Goal: Task Accomplishment & Management: Manage account settings

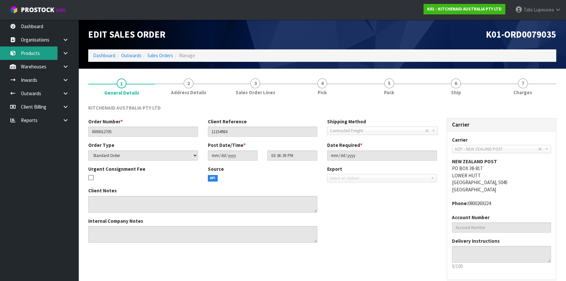
click at [45, 57] on link "Products" at bounding box center [39, 52] width 78 height 13
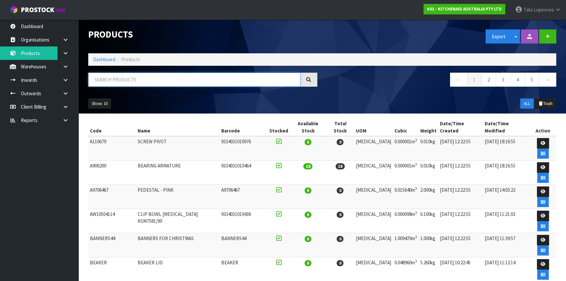
click at [132, 81] on input "text" at bounding box center [194, 80] width 212 height 14
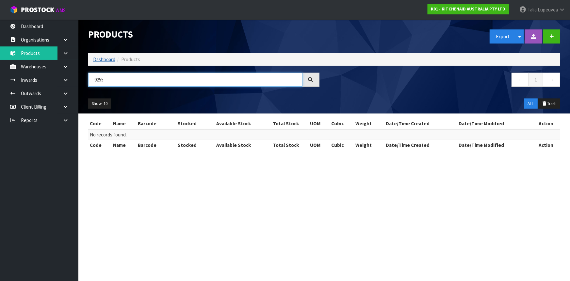
type input "9255"
click at [101, 60] on link "Dashboard" at bounding box center [104, 59] width 22 height 6
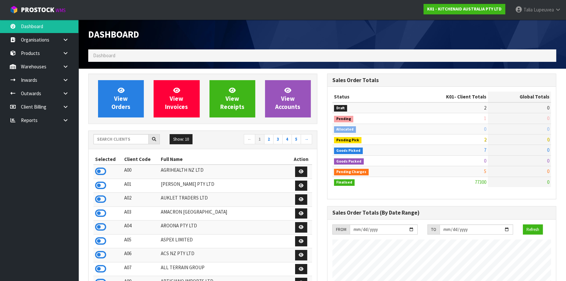
scroll to position [494, 238]
click at [125, 137] on input "text" at bounding box center [120, 139] width 55 height 10
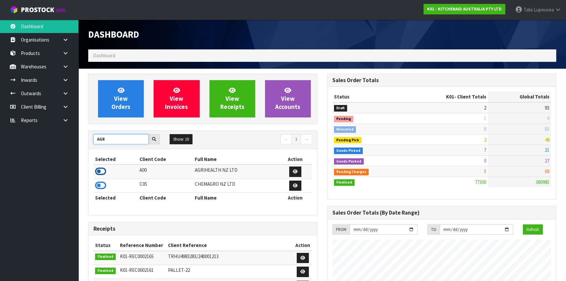
type input "AGR"
click at [101, 172] on icon at bounding box center [100, 171] width 11 height 10
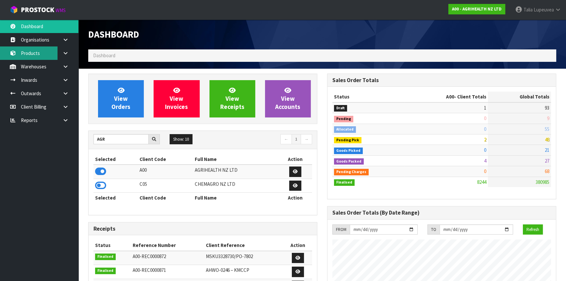
click at [34, 55] on link "Products" at bounding box center [39, 52] width 78 height 13
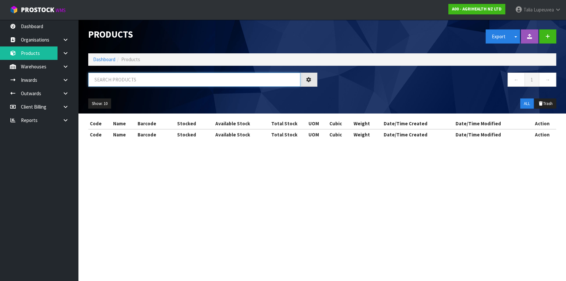
click at [150, 81] on input "text" at bounding box center [194, 80] width 212 height 14
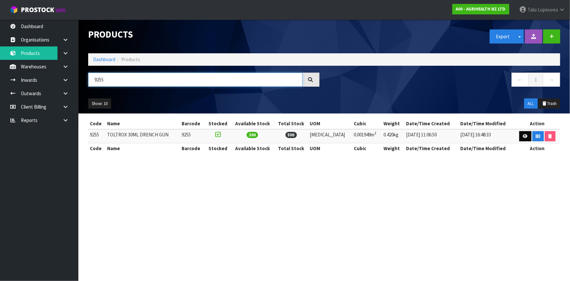
type input "9255"
click at [523, 137] on icon at bounding box center [525, 136] width 5 height 4
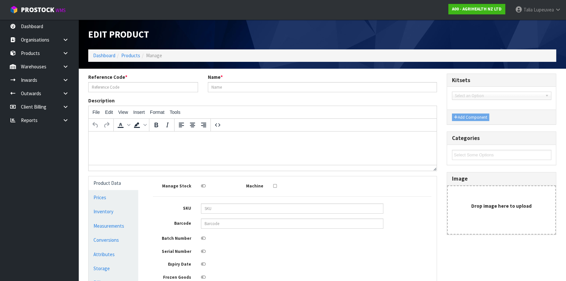
type input "9255"
type input "TOLTROX 30ML DRENCH GUN"
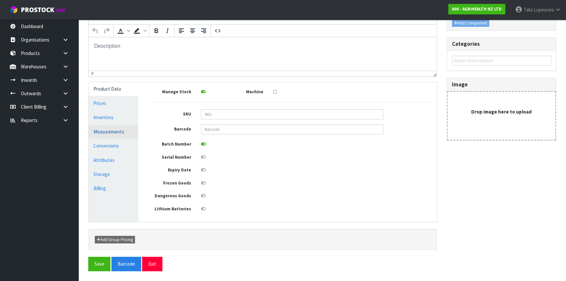
click at [107, 132] on link "Measurements" at bounding box center [114, 131] width 50 height 13
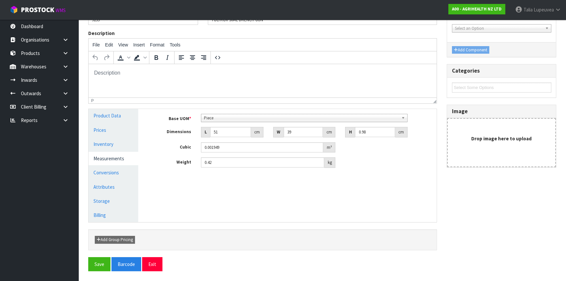
scroll to position [67, 0]
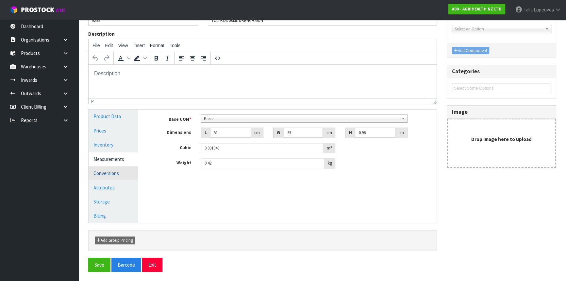
click at [119, 172] on link "Conversions" at bounding box center [114, 172] width 50 height 13
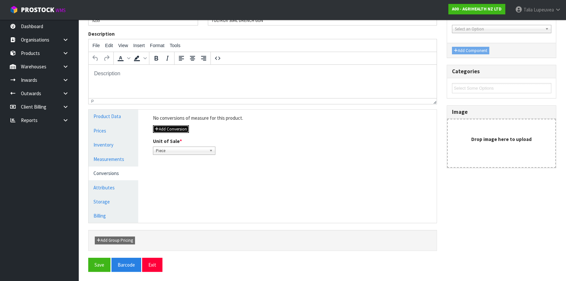
click at [170, 132] on button "Add Conversion" at bounding box center [171, 129] width 36 height 8
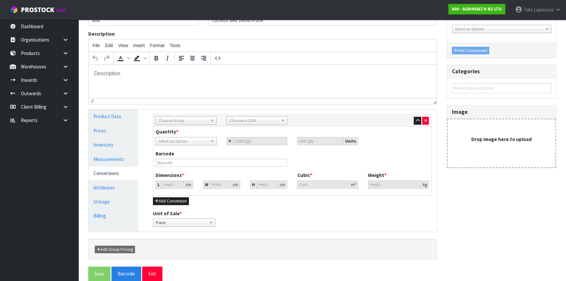
click at [178, 118] on span "Choose Group" at bounding box center [182, 121] width 49 height 8
click at [176, 153] on li "Outer" at bounding box center [186, 155] width 58 height 8
click at [242, 117] on span "Choose a UOM" at bounding box center [253, 121] width 49 height 8
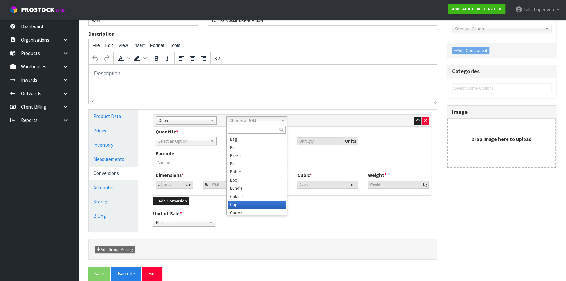
scroll to position [3, 0]
click at [242, 207] on li "Carton" at bounding box center [257, 209] width 58 height 8
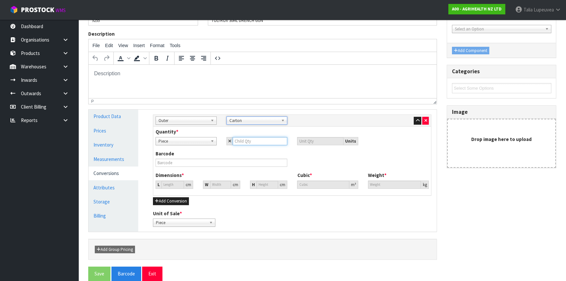
click at [249, 143] on input "number" at bounding box center [260, 141] width 55 height 8
type input "5"
type input "50"
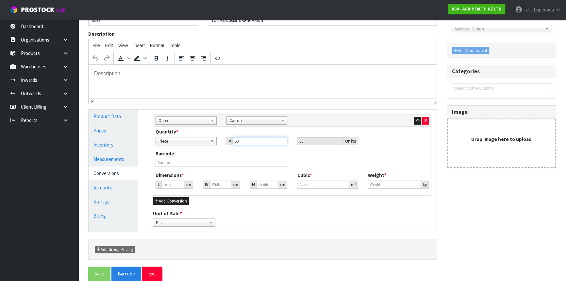
type input "50"
type input "46.018"
type input "0.09745"
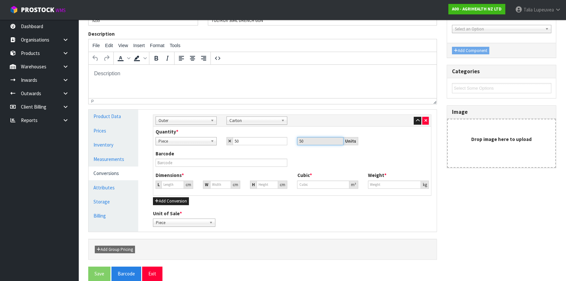
type input "21"
type input "3"
type input "0.006353"
type input "38"
type input "0.080471"
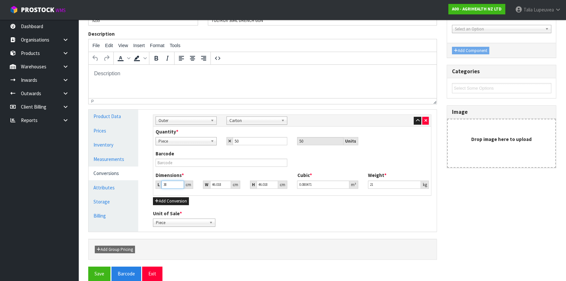
type input "38"
type input "5"
type input "0.008743"
type input "51"
type input "0.089183"
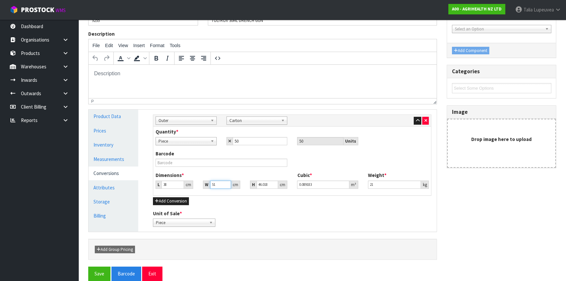
type input "51"
type input "5"
type input "0.00969"
type input "50"
type input "0.0969"
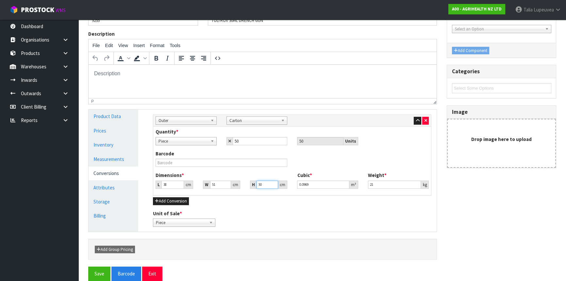
type input "50"
type input "21.10"
click at [109, 157] on link "Measurements" at bounding box center [114, 158] width 50 height 13
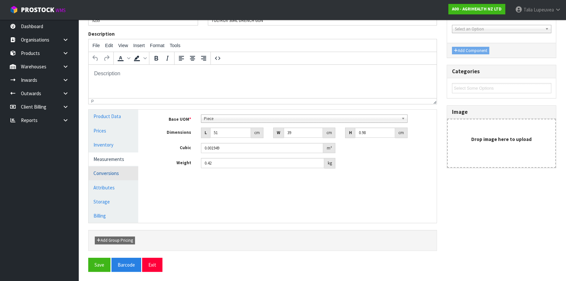
click at [115, 174] on link "Conversions" at bounding box center [114, 172] width 50 height 13
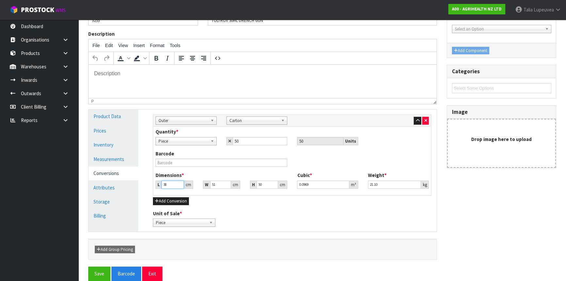
drag, startPoint x: 168, startPoint y: 183, endPoint x: 160, endPoint y: 183, distance: 7.8
click at [160, 183] on div "L 38 cm" at bounding box center [173, 184] width 37 height 8
type input "2"
type input "0.0051"
type input "21"
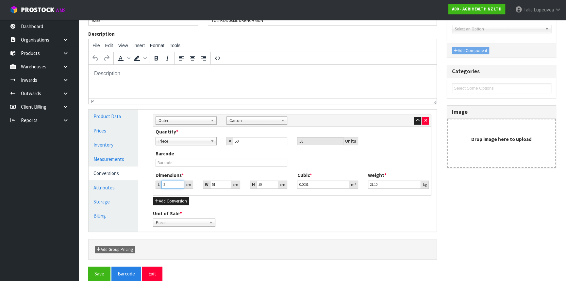
type input "0.05355"
type input "21"
drag, startPoint x: 216, startPoint y: 182, endPoint x: 205, endPoint y: 183, distance: 10.8
click at [205, 183] on div "W 51 cm" at bounding box center [221, 184] width 37 height 8
type input "6"
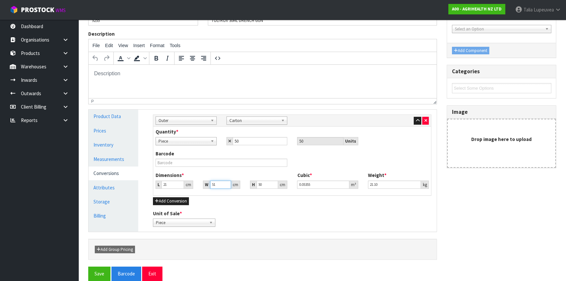
type input "0.0063"
type input "6"
drag, startPoint x: 264, startPoint y: 183, endPoint x: 251, endPoint y: 183, distance: 13.7
click at [251, 183] on div "H 50 cm" at bounding box center [268, 184] width 37 height 8
type input "2"
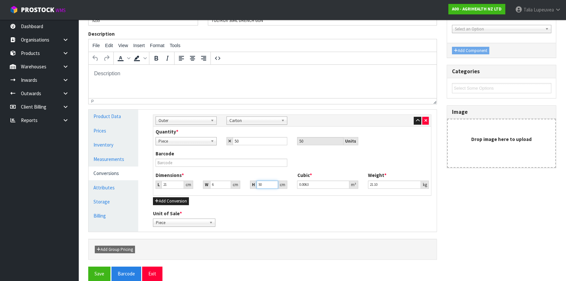
type input "0.000252"
type input "26"
type input "0.003276"
type input "26"
drag, startPoint x: 390, startPoint y: 180, endPoint x: 353, endPoint y: 182, distance: 37.0
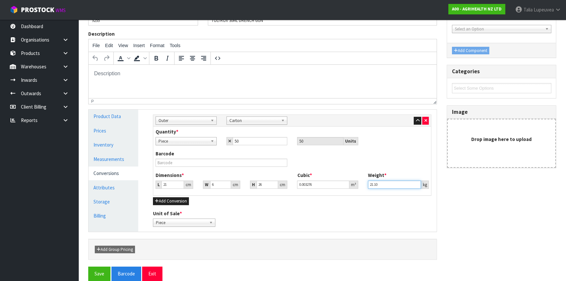
click at [353, 182] on div "Dimensions * L 21 cm W 6 cm H 26 cm Cubic * 0.003276 m³ Weight * 21.10 kg" at bounding box center [292, 183] width 283 height 22
click at [109, 155] on link "Measurements" at bounding box center [114, 158] width 50 height 13
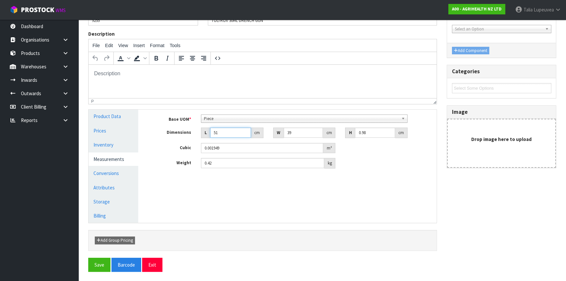
drag, startPoint x: 225, startPoint y: 133, endPoint x: 204, endPoint y: 131, distance: 20.7
click at [204, 131] on div "L 51 cm" at bounding box center [232, 132] width 62 height 10
type input "2"
type input "0.000076"
type input "21"
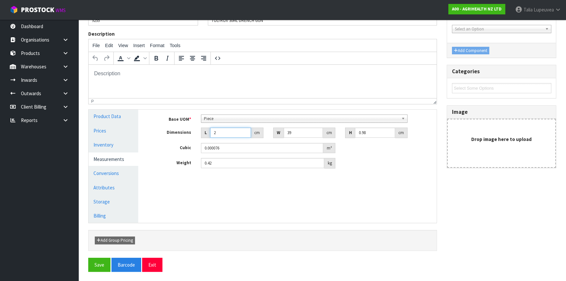
type input "0.000803"
type input "21"
drag, startPoint x: 295, startPoint y: 132, endPoint x: 272, endPoint y: 132, distance: 22.5
click at [272, 132] on div "W 39 cm" at bounding box center [304, 132] width 72 height 10
type input "6"
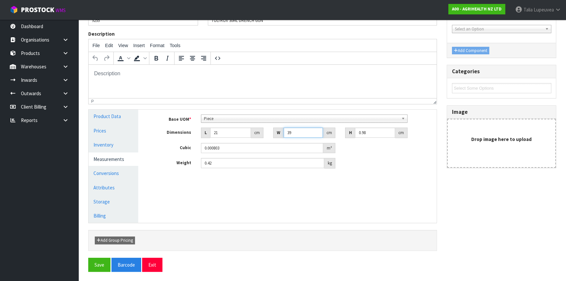
type input "0.000123"
type input "6"
drag, startPoint x: 373, startPoint y: 133, endPoint x: 294, endPoint y: 134, distance: 79.7
click at [294, 134] on div "Dimensions L 21 cm W 6 cm H 0.98 cm" at bounding box center [292, 132] width 288 height 10
type input "2"
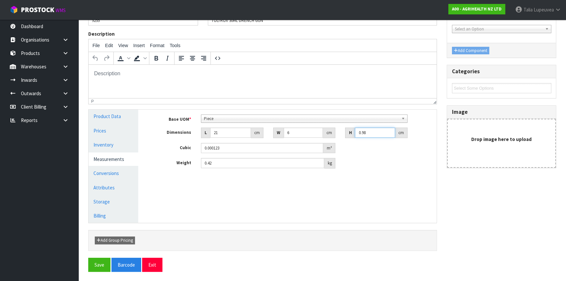
type input "0.000252"
type input "27"
type input "0.003402"
type input "27"
type input "0.40"
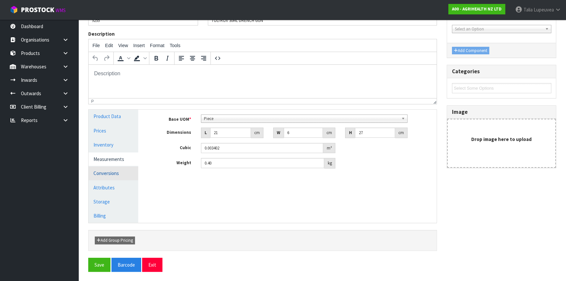
click at [127, 170] on link "Conversions" at bounding box center [114, 172] width 50 height 13
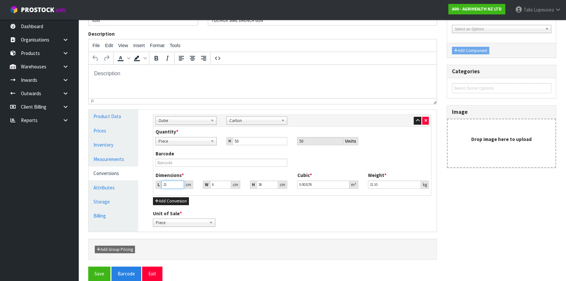
drag, startPoint x: 166, startPoint y: 186, endPoint x: 155, endPoint y: 186, distance: 10.8
click at [155, 186] on div "L 21 cm" at bounding box center [173, 184] width 37 height 8
type input "3"
type input "0.000468"
type input "38"
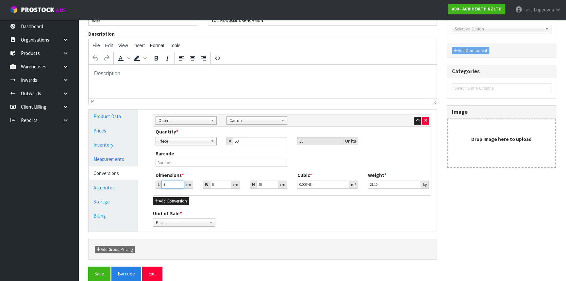
type input "0.005928"
type input "38"
type input "5"
type input "0.00494"
type input "52"
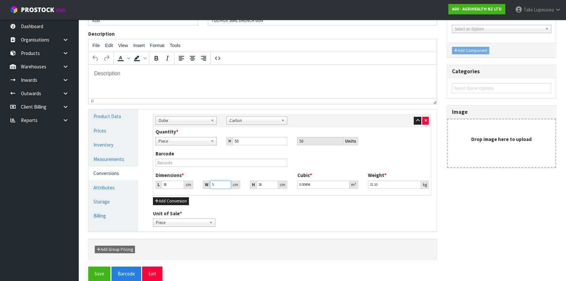
type input "0.051376"
type input "52"
type input "5"
type input "0.00988"
type input "50"
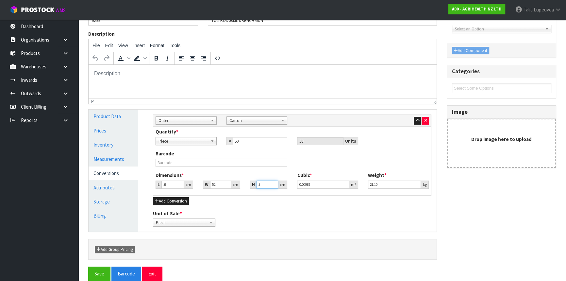
type input "0.0988"
type input "50"
click at [93, 276] on button "Save" at bounding box center [99, 273] width 22 height 14
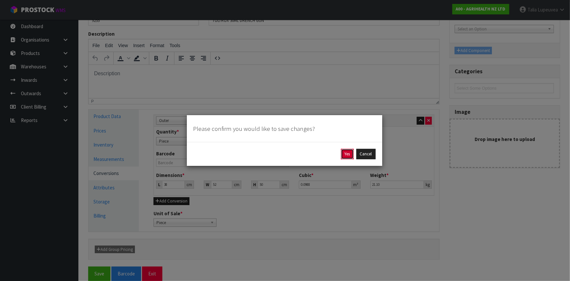
click at [346, 151] on button "Yes" at bounding box center [347, 154] width 13 height 10
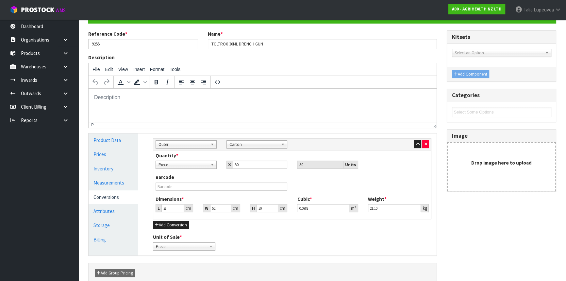
scroll to position [0, 0]
